Goal: Information Seeking & Learning: Learn about a topic

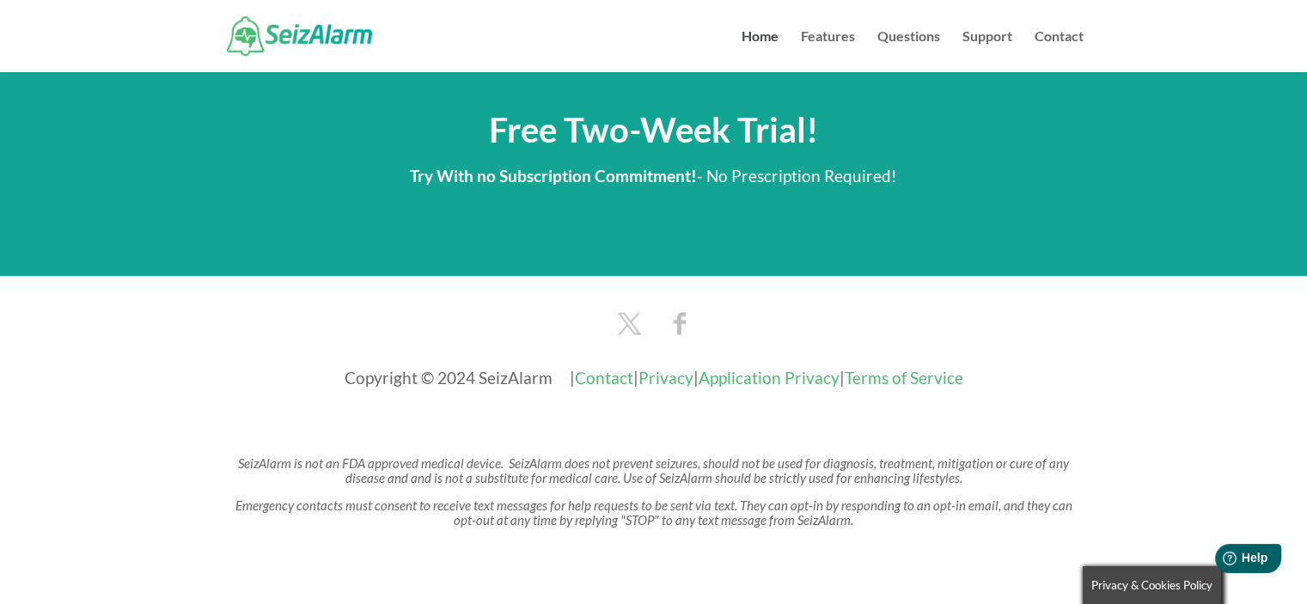
scroll to position [2973, 0]
click at [821, 31] on link "Features" at bounding box center [828, 51] width 54 height 42
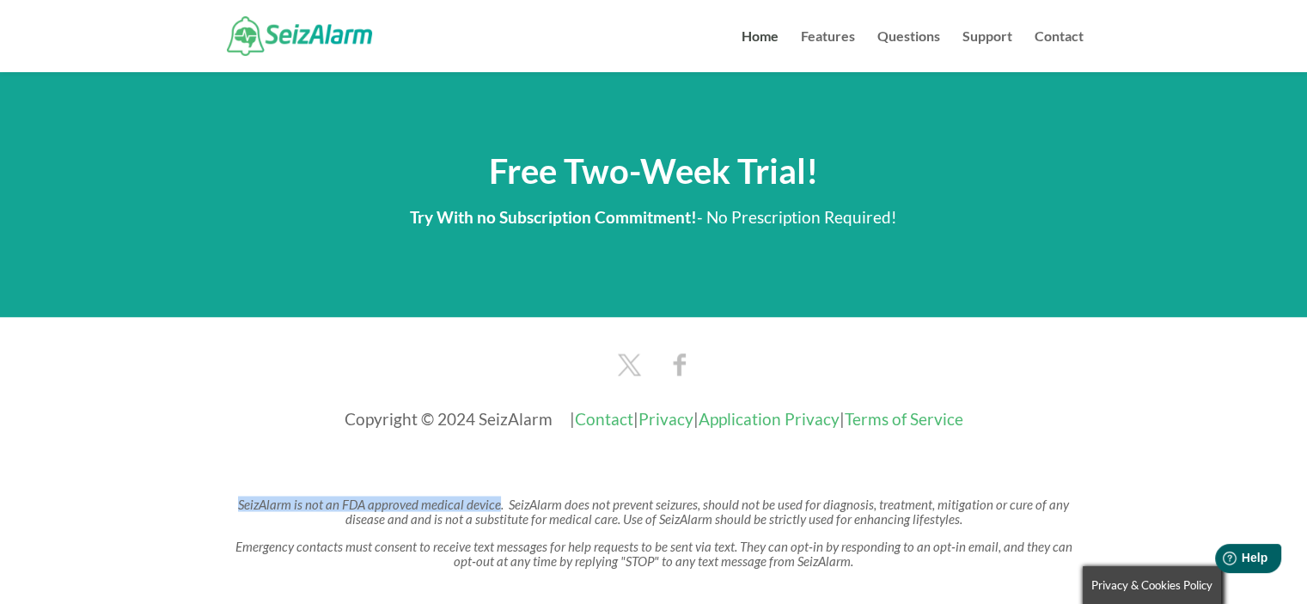
drag, startPoint x: 225, startPoint y: 480, endPoint x: 482, endPoint y: 472, distance: 257.1
click at [482, 497] on p "SeizAlarm is not an FDA approved medical device. SeizAlarm does not prevent sei…" at bounding box center [653, 518] width 860 height 42
click at [676, 542] on em "Emergency contacts must consent to receive text messages for help requests to b…" at bounding box center [653, 553] width 837 height 30
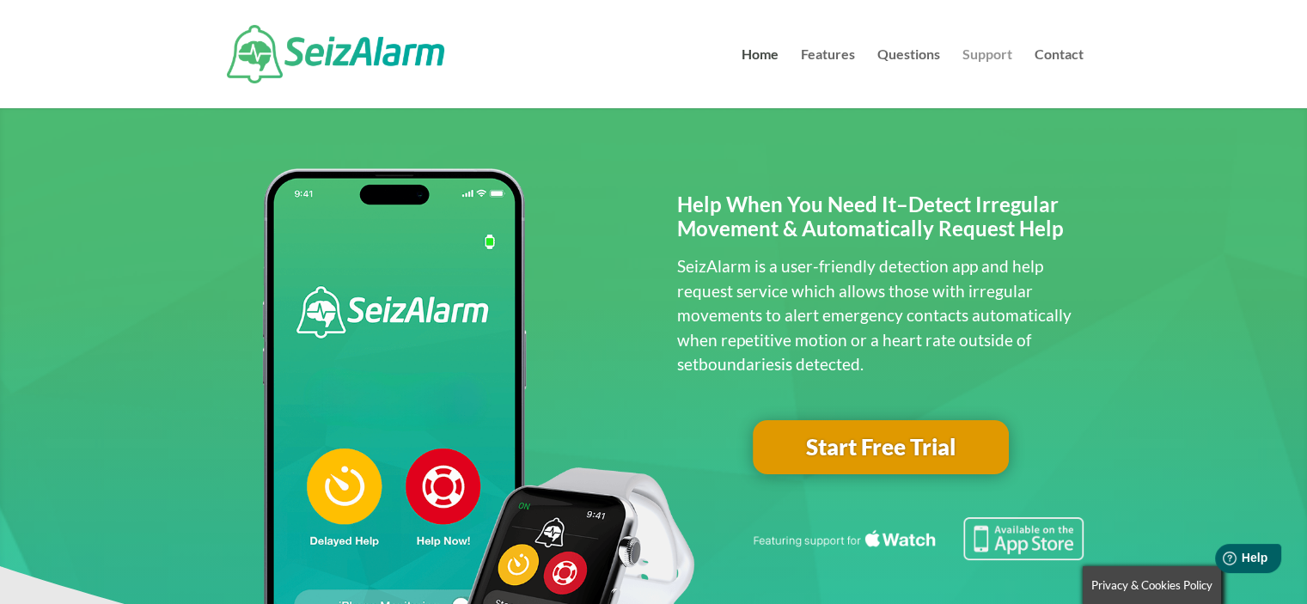
click at [981, 51] on link "Support" at bounding box center [987, 78] width 50 height 60
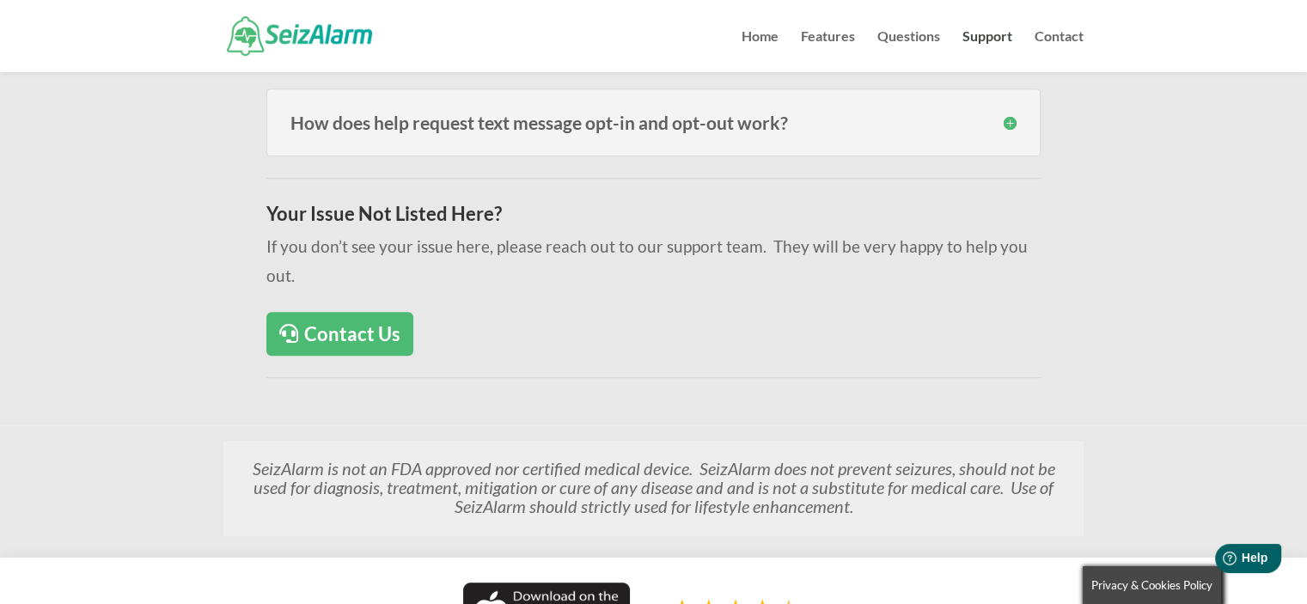
scroll to position [1040, 0]
click at [904, 40] on link "Questions" at bounding box center [908, 51] width 63 height 42
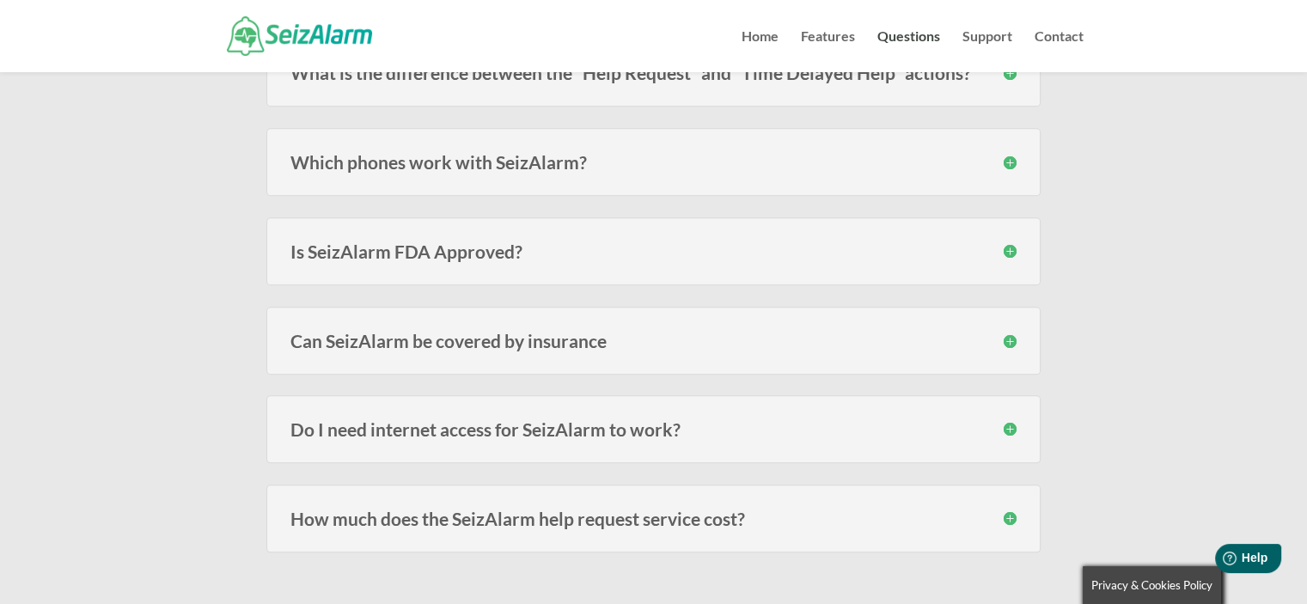
scroll to position [1815, 0]
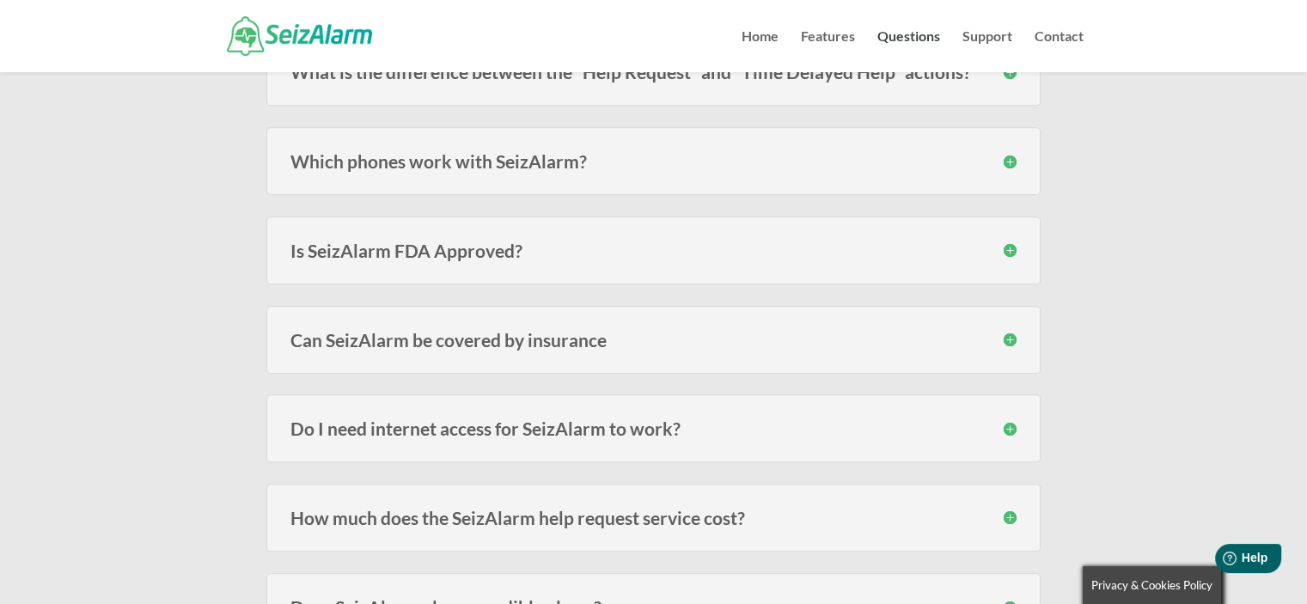
click at [685, 261] on div "Is SeizAlarm FDA Approved? SeizAlarm is not an FDA approved, certified or regis…" at bounding box center [653, 251] width 774 height 68
click at [1010, 251] on h3 "Is SeizAlarm FDA Approved?" at bounding box center [653, 250] width 726 height 18
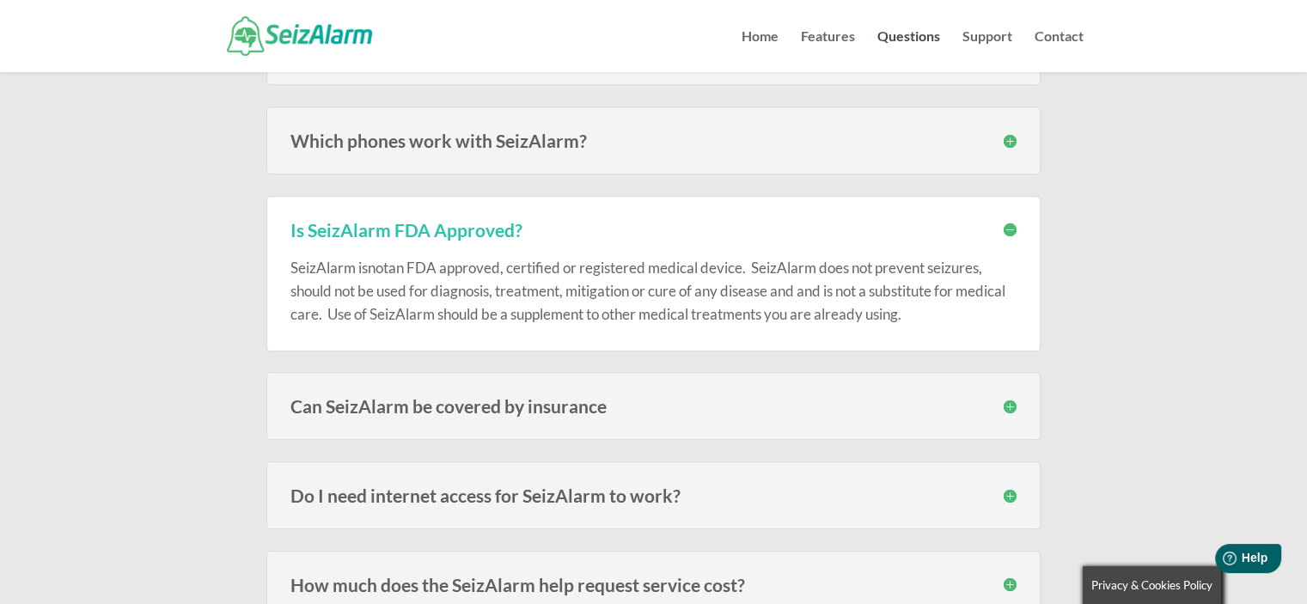
scroll to position [1837, 0]
click at [638, 388] on div "Can SeizAlarm be covered by insurance In most cases no, since the alert subscri…" at bounding box center [653, 404] width 774 height 68
click at [607, 397] on h3 "Can SeizAlarm be covered by insurance" at bounding box center [653, 404] width 726 height 18
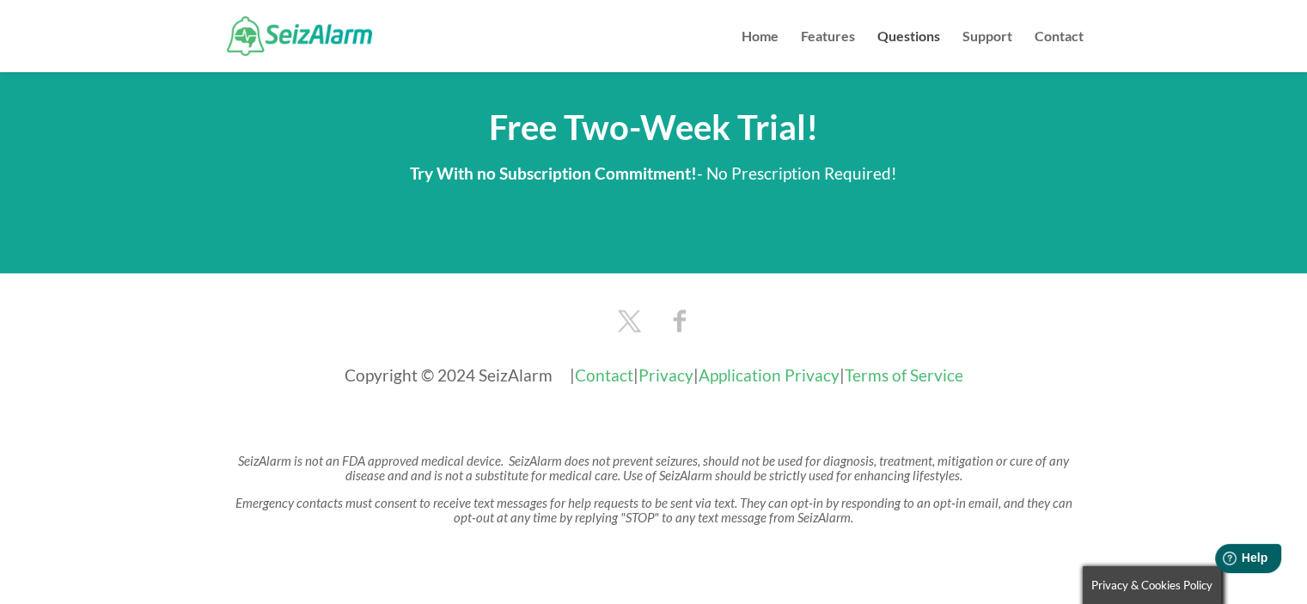
scroll to position [3041, 0]
